Goal: Transaction & Acquisition: Purchase product/service

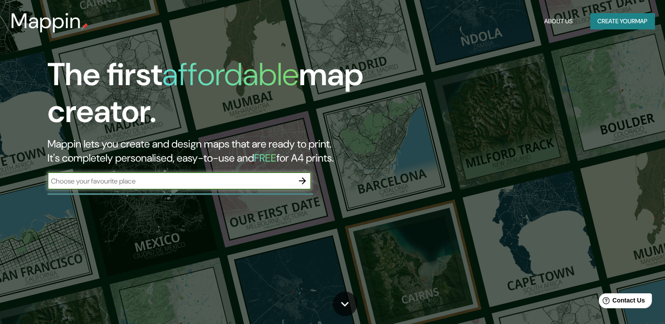
click at [184, 182] on input "text" at bounding box center [170, 181] width 246 height 10
type input "D"
type input "Populus [GEOGRAPHIC_DATA]"
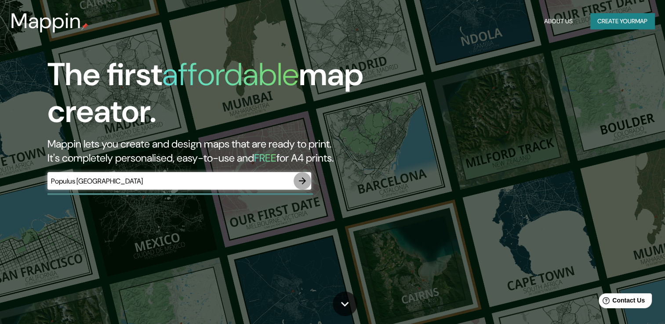
click at [299, 177] on icon "button" at bounding box center [302, 181] width 11 height 11
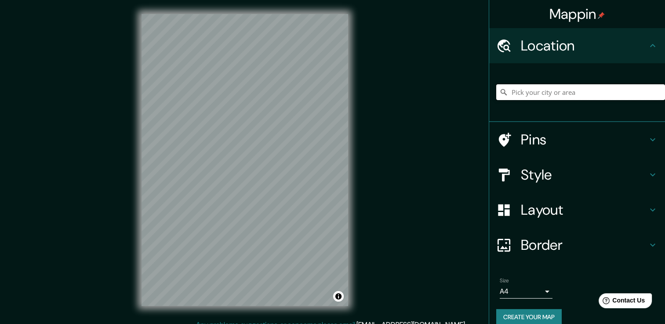
click at [547, 89] on input "Pick your city or area" at bounding box center [580, 92] width 169 height 16
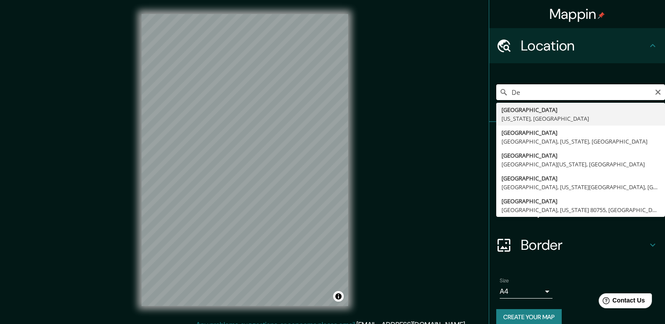
type input "D"
type input "[GEOGRAPHIC_DATA], [US_STATE], [GEOGRAPHIC_DATA]"
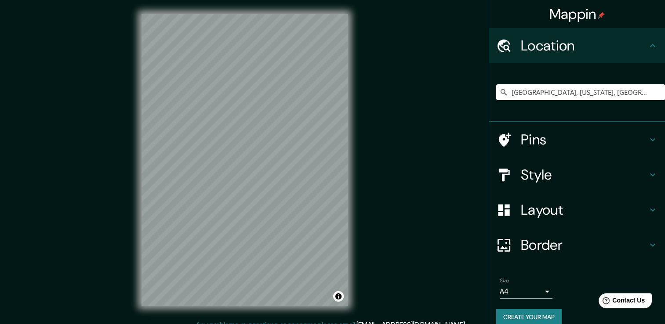
click at [79, 179] on div "Mappin Location [GEOGRAPHIC_DATA], [US_STATE], [GEOGRAPHIC_DATA] Pins Style Lay…" at bounding box center [332, 167] width 665 height 334
click at [93, 176] on div "Mappin Location [GEOGRAPHIC_DATA], [US_STATE], [GEOGRAPHIC_DATA] Pins Style Lay…" at bounding box center [332, 167] width 665 height 334
click at [121, 141] on div "Mappin Location [GEOGRAPHIC_DATA], [US_STATE], [GEOGRAPHIC_DATA] Pins Style Lay…" at bounding box center [332, 167] width 665 height 334
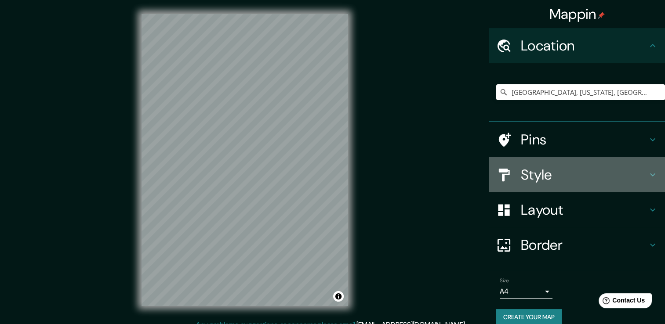
click at [592, 177] on h4 "Style" at bounding box center [584, 175] width 127 height 18
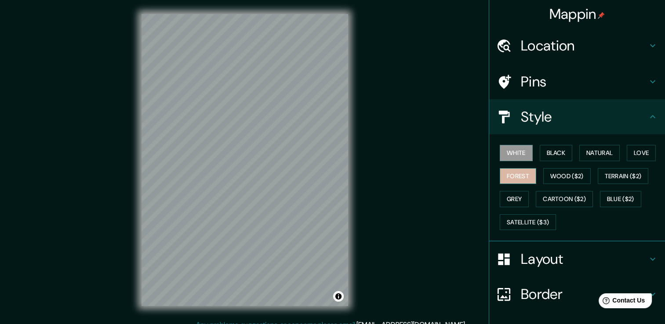
click at [517, 171] on button "Forest" at bounding box center [518, 176] width 36 height 16
click at [563, 84] on h4 "Pins" at bounding box center [584, 82] width 127 height 18
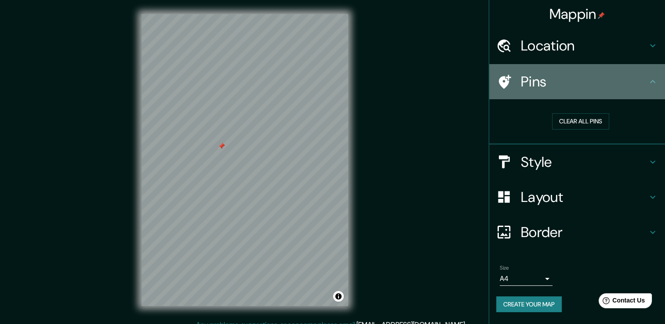
click at [498, 81] on icon at bounding box center [503, 81] width 15 height 15
click at [654, 77] on icon at bounding box center [652, 81] width 11 height 11
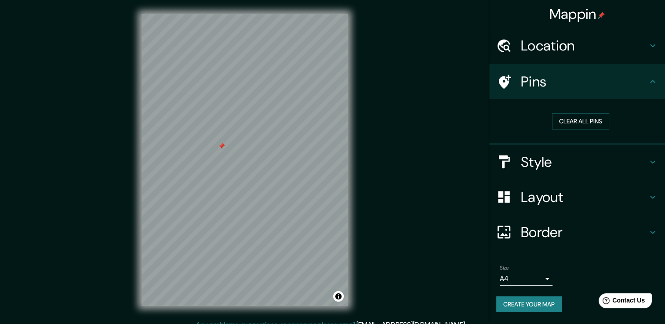
click at [218, 149] on div at bounding box center [221, 146] width 7 height 7
click at [581, 117] on button "Clear all pins" at bounding box center [580, 121] width 57 height 16
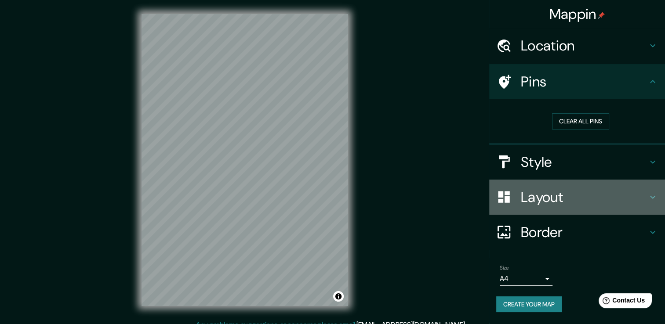
click at [611, 202] on h4 "Layout" at bounding box center [584, 198] width 127 height 18
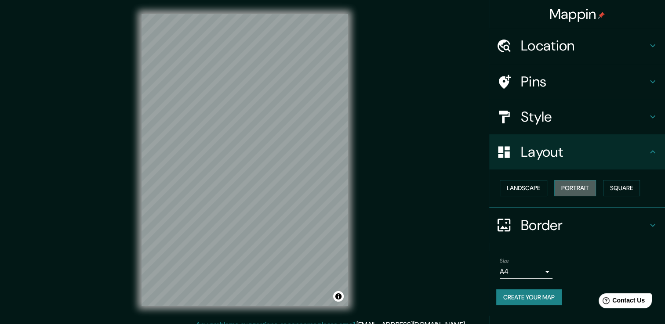
click at [591, 187] on button "Portrait" at bounding box center [575, 188] width 42 height 16
click at [538, 188] on button "Landscape" at bounding box center [523, 188] width 47 height 16
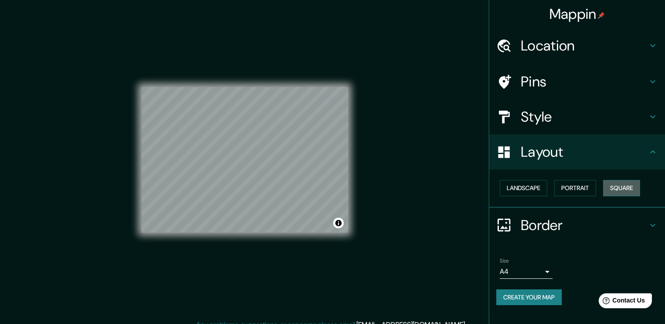
click at [624, 188] on button "Square" at bounding box center [621, 188] width 37 height 16
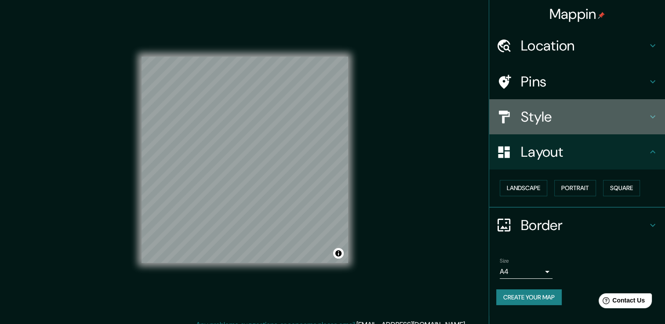
click at [592, 106] on div "Style" at bounding box center [577, 116] width 176 height 35
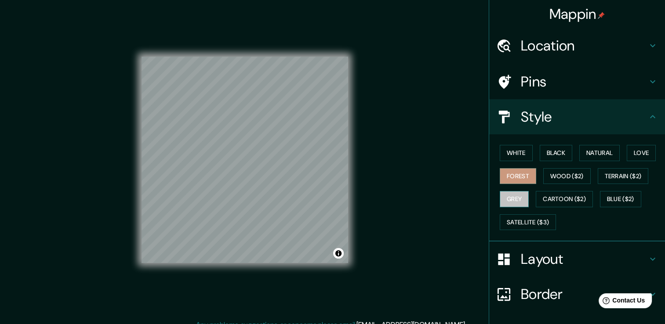
click at [512, 197] on button "Grey" at bounding box center [514, 199] width 29 height 16
click at [559, 150] on button "Black" at bounding box center [556, 153] width 33 height 16
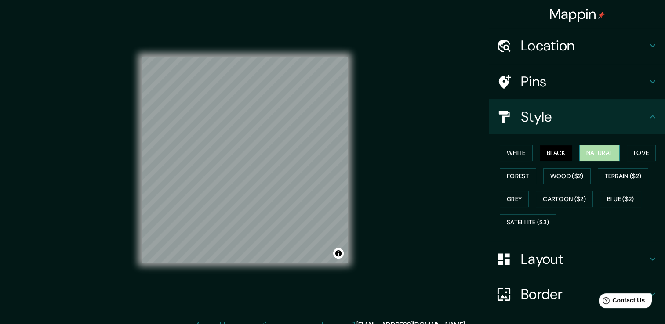
click at [607, 148] on button "Natural" at bounding box center [599, 153] width 40 height 16
click at [634, 149] on button "Love" at bounding box center [641, 153] width 29 height 16
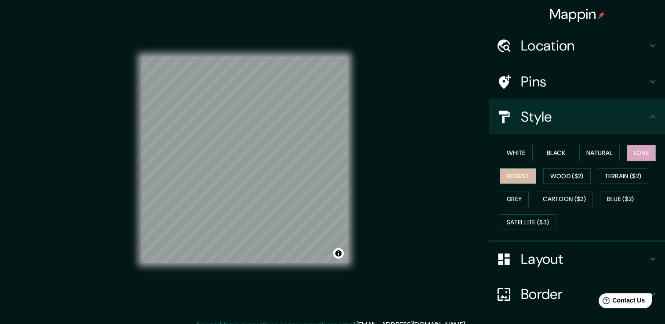
click at [517, 172] on button "Forest" at bounding box center [518, 176] width 36 height 16
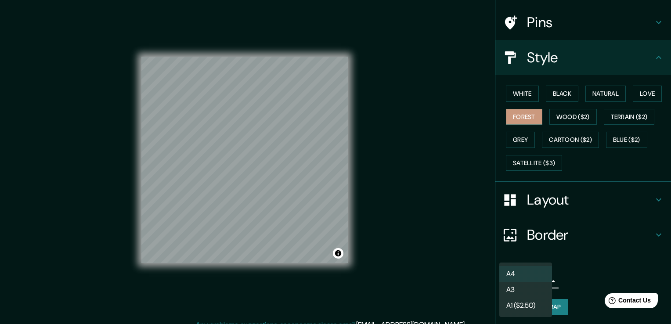
click at [532, 283] on body "Mappin Location [GEOGRAPHIC_DATA], [US_STATE], [GEOGRAPHIC_DATA] Pins Style Whi…" at bounding box center [335, 162] width 671 height 324
click at [571, 276] on div at bounding box center [335, 162] width 671 height 324
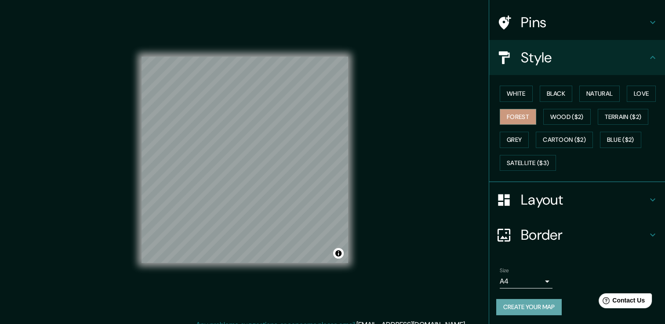
click at [536, 307] on button "Create your map" at bounding box center [528, 307] width 65 height 16
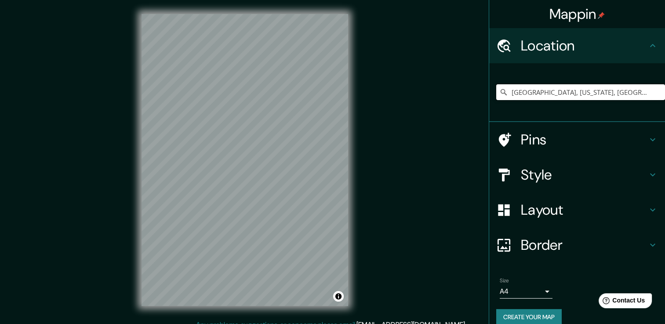
click at [630, 94] on input "[GEOGRAPHIC_DATA], [US_STATE], [GEOGRAPHIC_DATA]" at bounding box center [580, 92] width 169 height 16
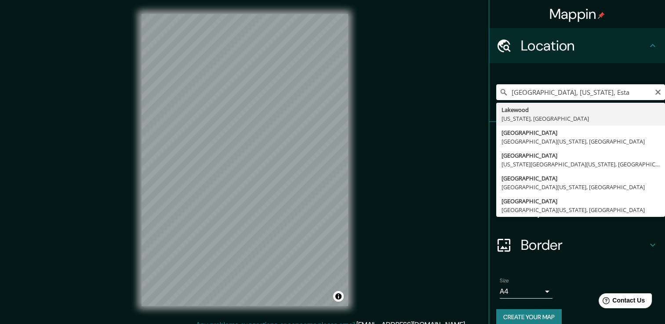
type input "[GEOGRAPHIC_DATA], [US_STATE], [GEOGRAPHIC_DATA]"
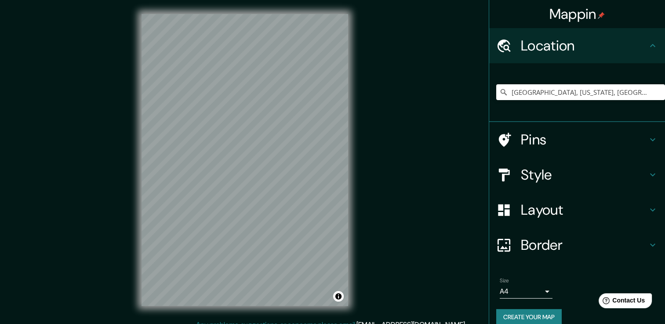
click at [636, 177] on h4 "Style" at bounding box center [584, 175] width 127 height 18
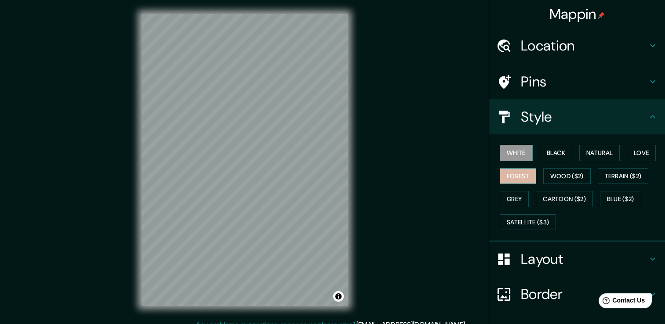
click at [526, 177] on button "Forest" at bounding box center [518, 176] width 36 height 16
click at [649, 124] on div "Style" at bounding box center [577, 116] width 176 height 35
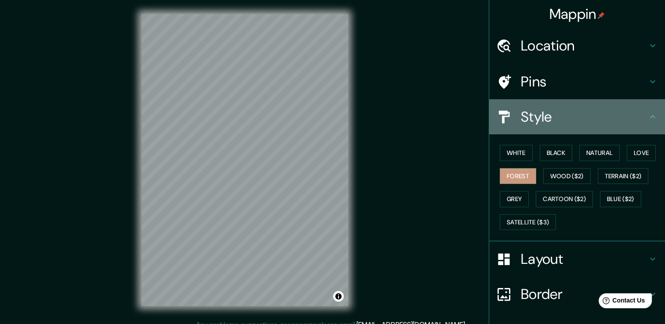
click at [650, 123] on div "Style" at bounding box center [577, 116] width 176 height 35
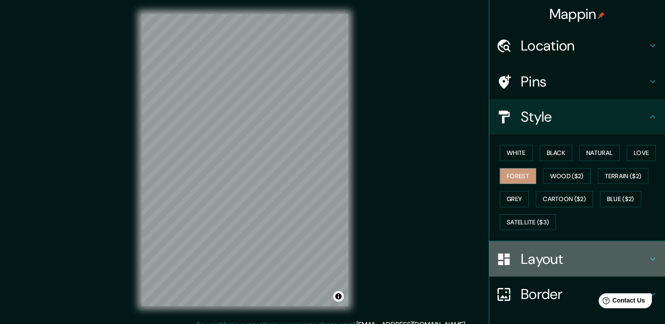
click at [635, 264] on h4 "Layout" at bounding box center [584, 259] width 127 height 18
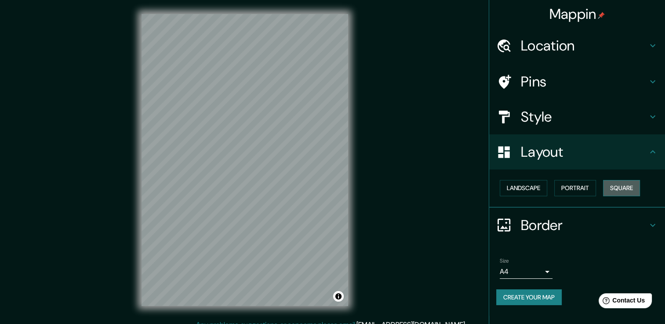
click at [620, 189] on button "Square" at bounding box center [621, 188] width 37 height 16
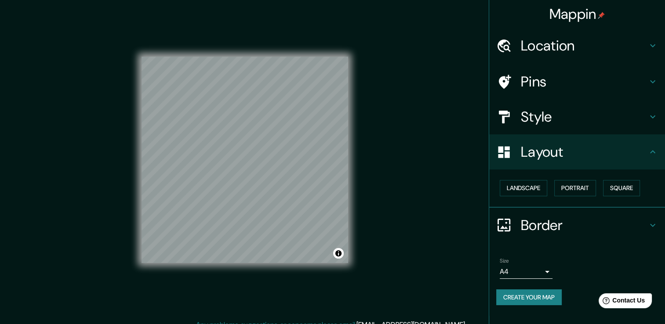
click at [552, 298] on button "Create your map" at bounding box center [528, 298] width 65 height 16
